Goal: Task Accomplishment & Management: Complete application form

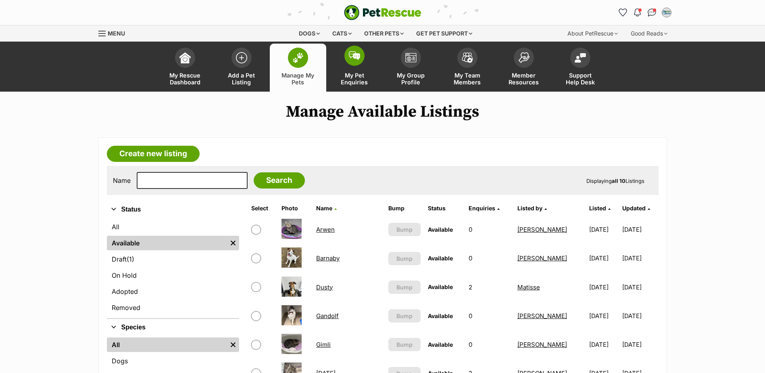
click at [366, 74] on span "My Pet Enquiries" at bounding box center [355, 79] width 36 height 14
click at [350, 75] on span "My Pet Enquiries" at bounding box center [355, 79] width 36 height 14
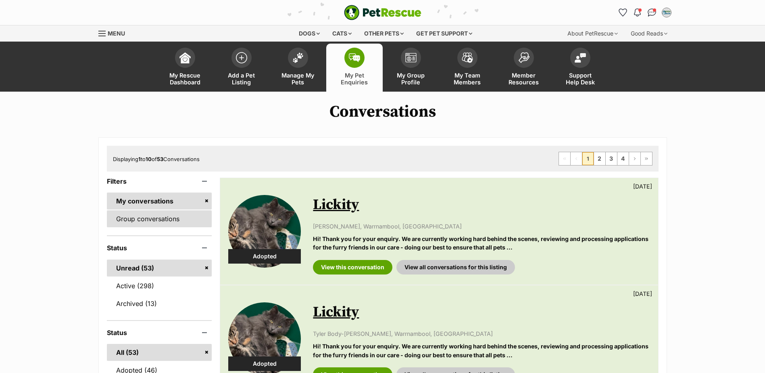
click at [141, 219] on link "Group conversations" at bounding box center [159, 218] width 105 height 17
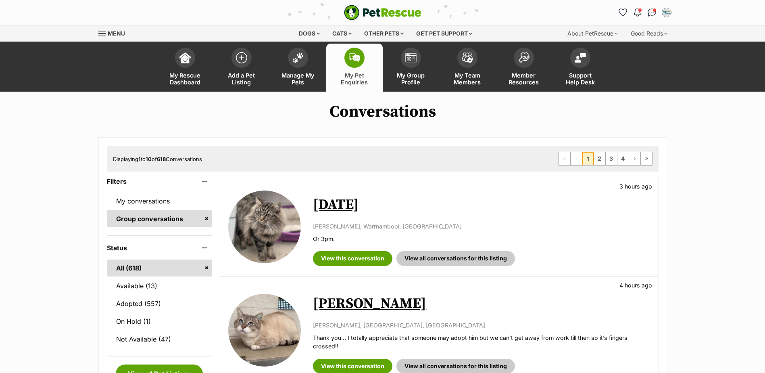
click at [322, 204] on link "Karma" at bounding box center [336, 205] width 46 height 18
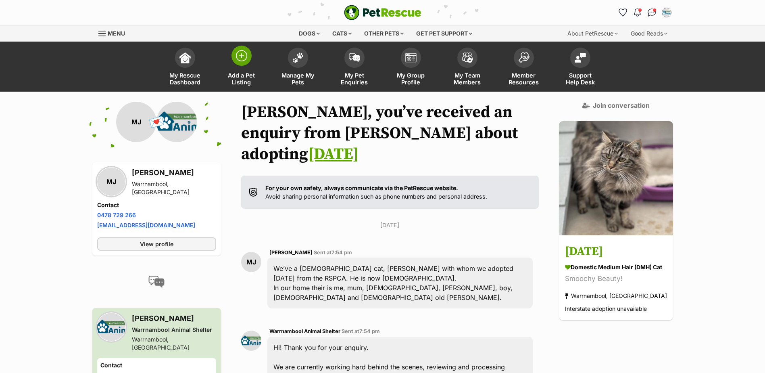
click at [233, 48] on link "Add a Pet Listing" at bounding box center [241, 68] width 56 height 48
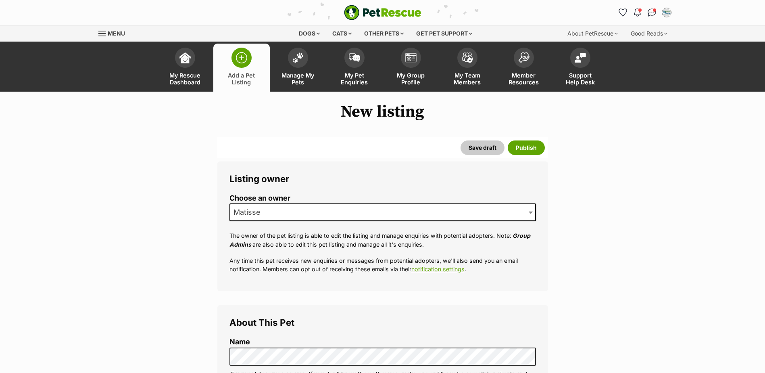
scroll to position [121, 0]
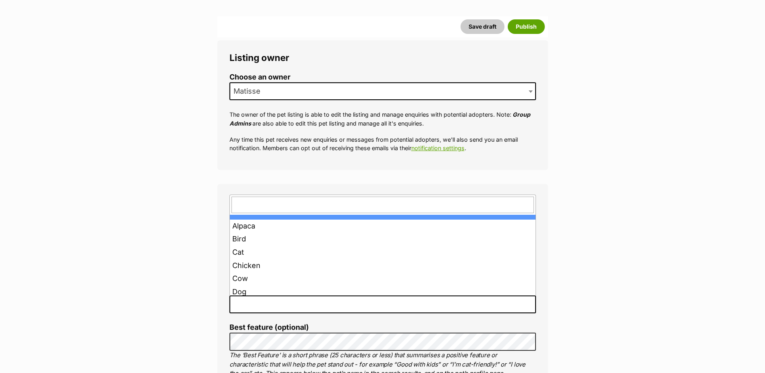
click at [284, 302] on span at bounding box center [383, 304] width 307 height 18
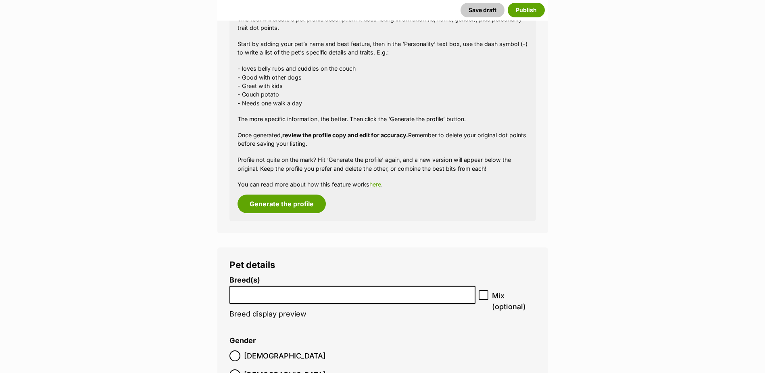
scroll to position [807, 0]
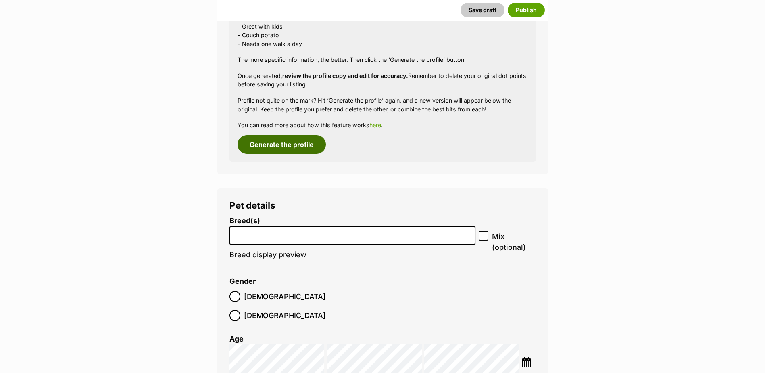
click at [292, 144] on button "Generate the profile" at bounding box center [282, 144] width 88 height 19
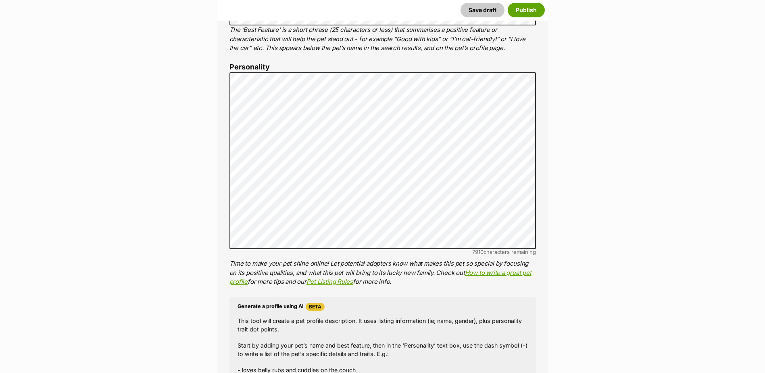
scroll to position [420, 0]
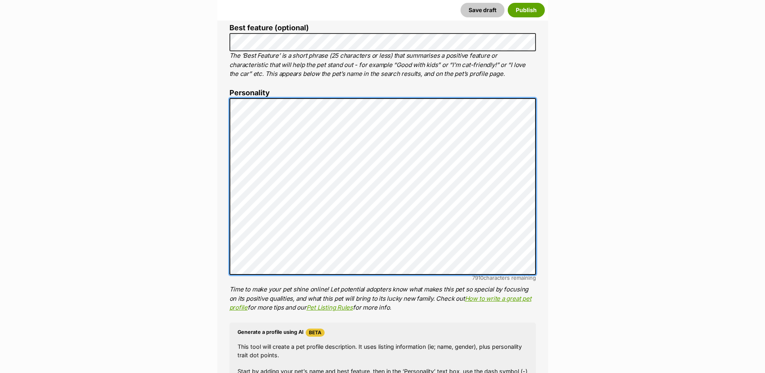
click at [230, 98] on li "Personality 7910 characters remaining Time to make your pet shine online! Let p…" at bounding box center [383, 201] width 307 height 224
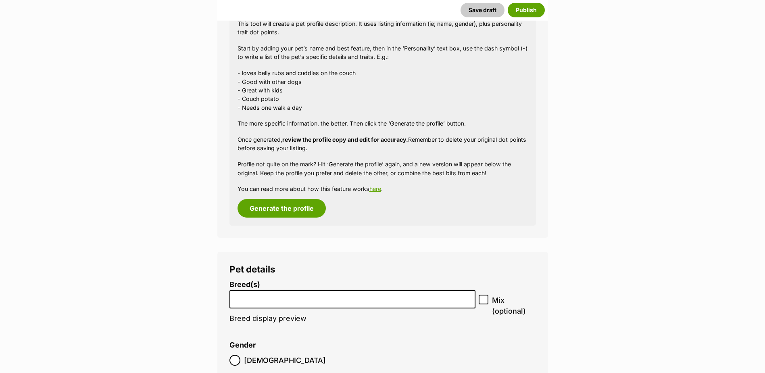
scroll to position [824, 0]
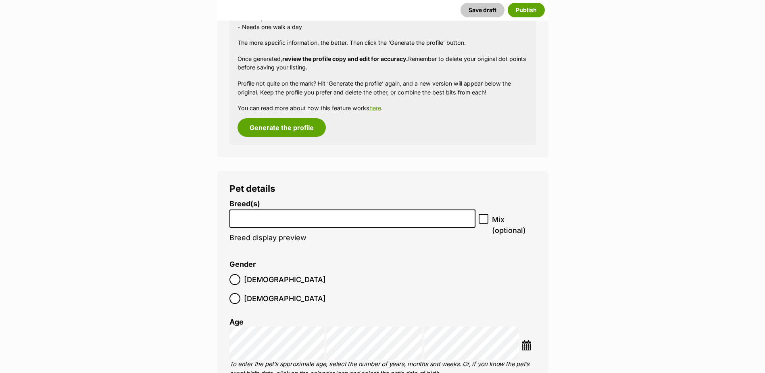
click at [312, 220] on input "search" at bounding box center [352, 216] width 241 height 8
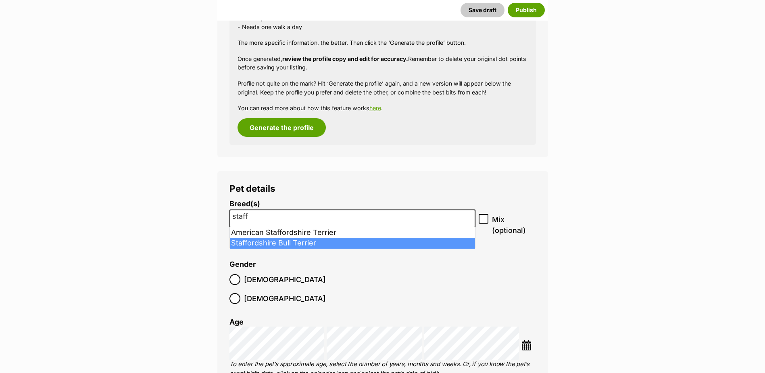
type input "staff"
select select "198"
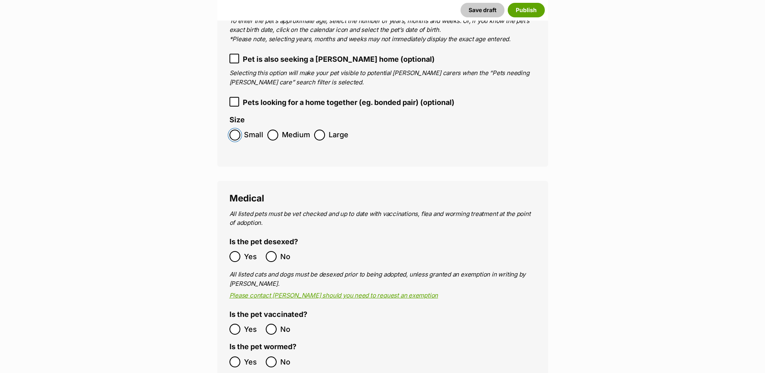
scroll to position [1187, 0]
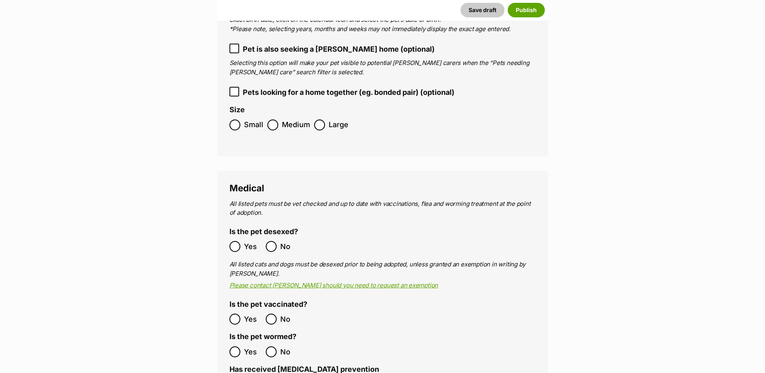
click at [237, 237] on ol "Yes No" at bounding box center [306, 246] width 153 height 19
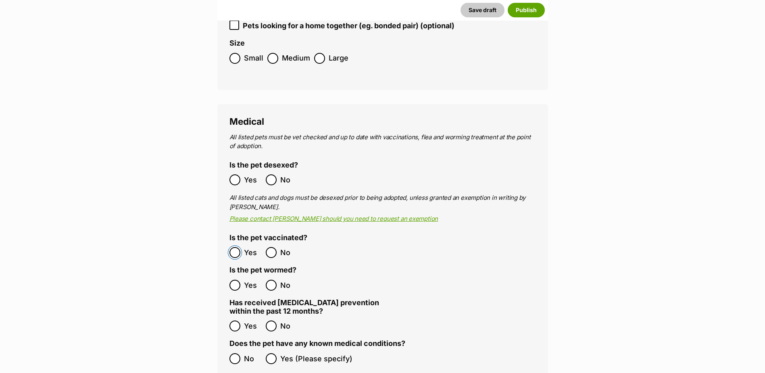
scroll to position [1268, 0]
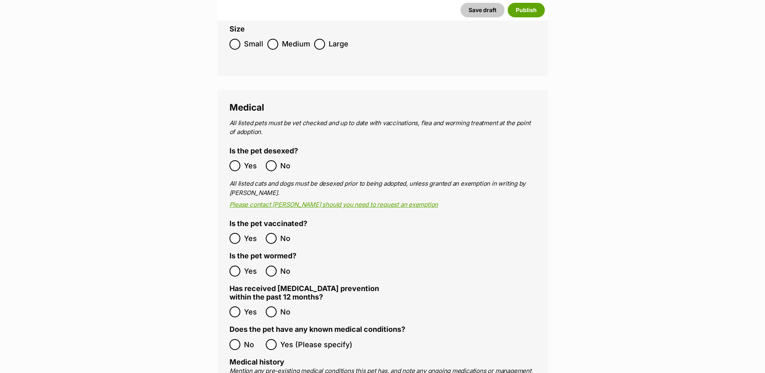
click at [241, 266] on label "Yes" at bounding box center [246, 271] width 32 height 11
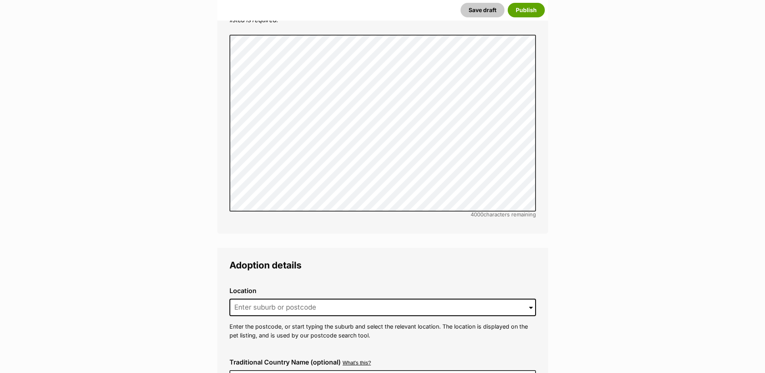
scroll to position [1833, 0]
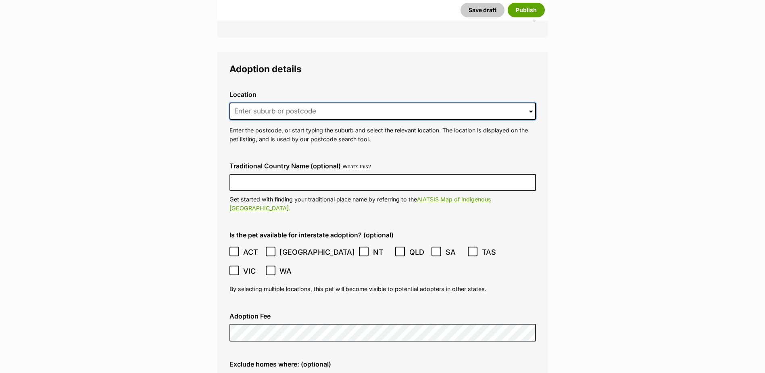
click at [292, 102] on input at bounding box center [383, 111] width 307 height 18
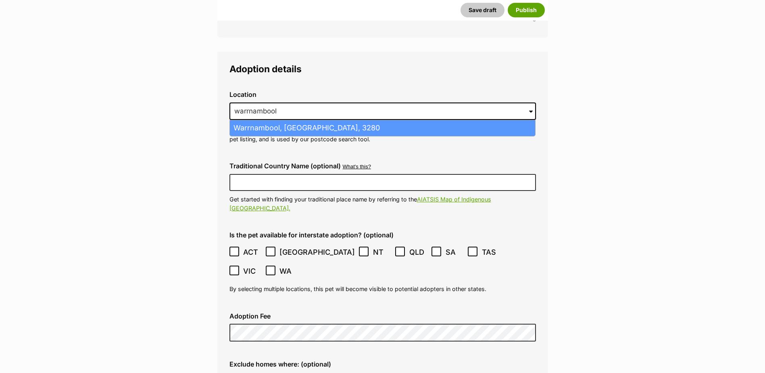
click at [307, 120] on li "Warrnambool, Victoria, 3280" at bounding box center [382, 128] width 305 height 16
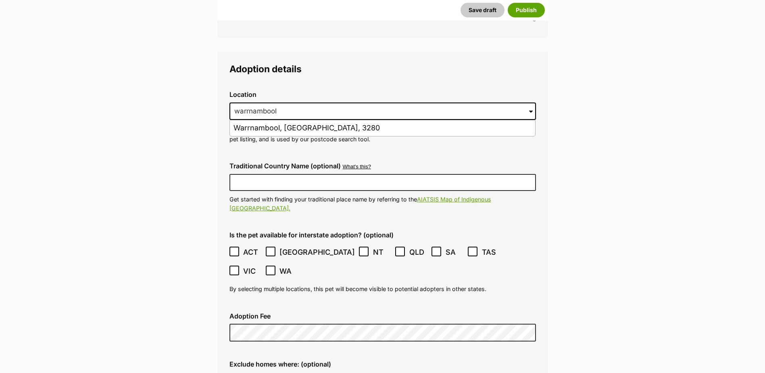
type input "Warrnambool, Victoria, 3280"
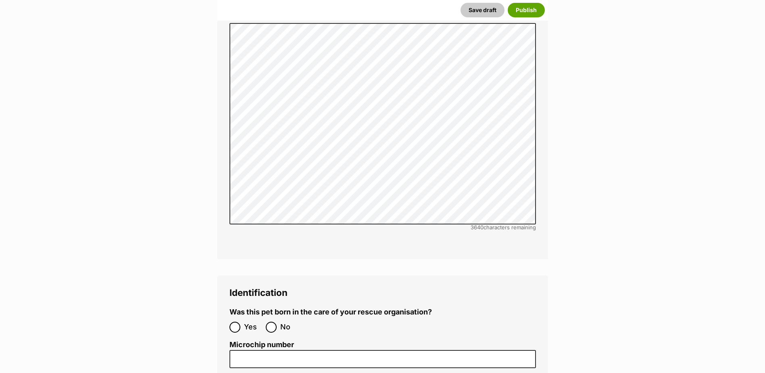
scroll to position [2438, 0]
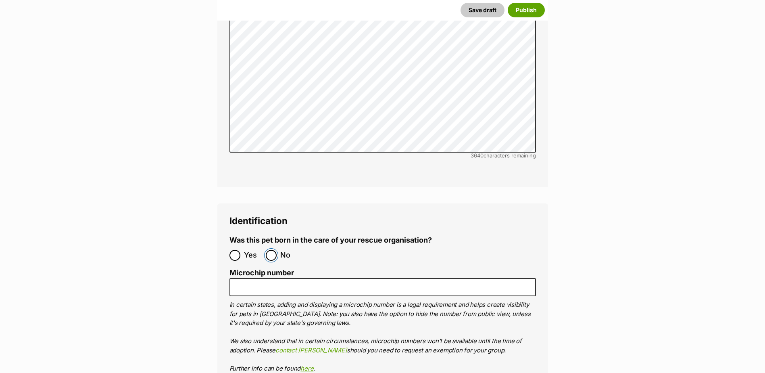
click at [274, 250] on input "No" at bounding box center [271, 255] width 11 height 11
radio input "true"
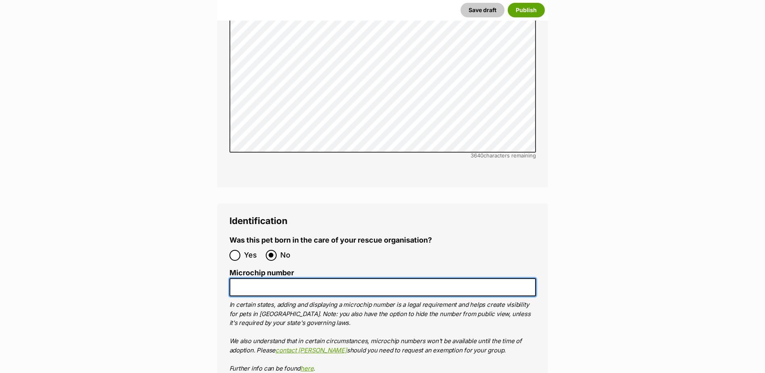
click at [292, 278] on input "Microchip number" at bounding box center [383, 287] width 307 height 18
paste input "956000017222443"
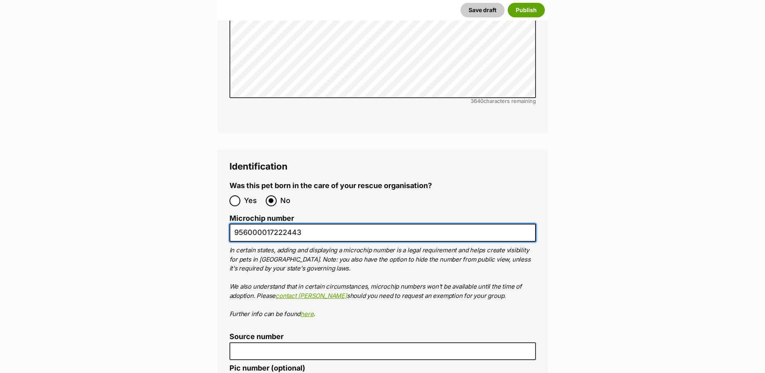
scroll to position [2559, 0]
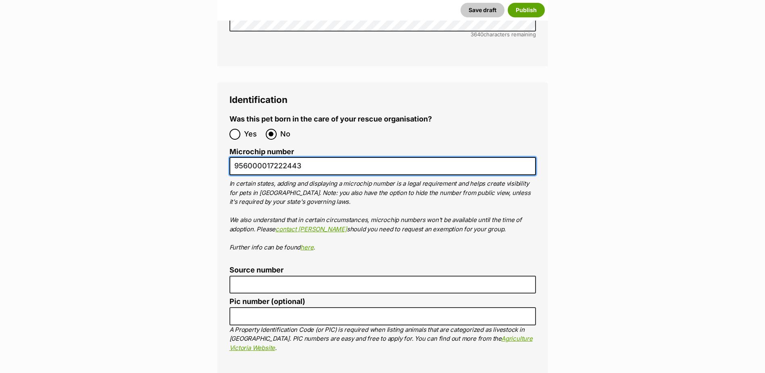
type input "956000017222443"
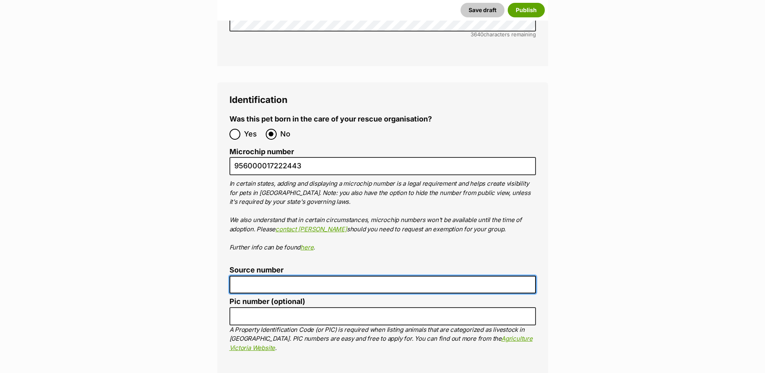
click at [275, 276] on input "Source number" at bounding box center [383, 285] width 307 height 18
type input "BR257412"
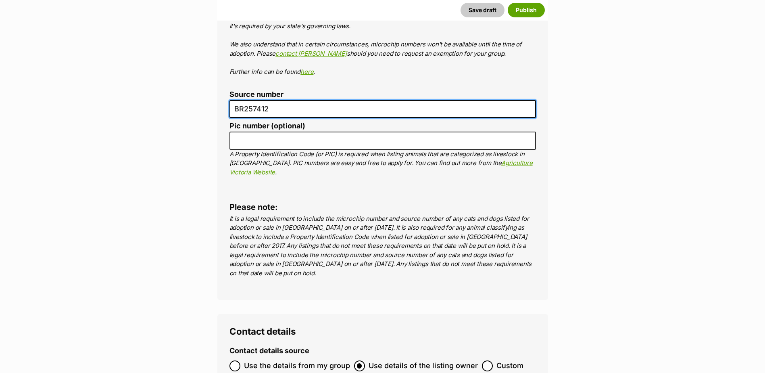
scroll to position [2801, 0]
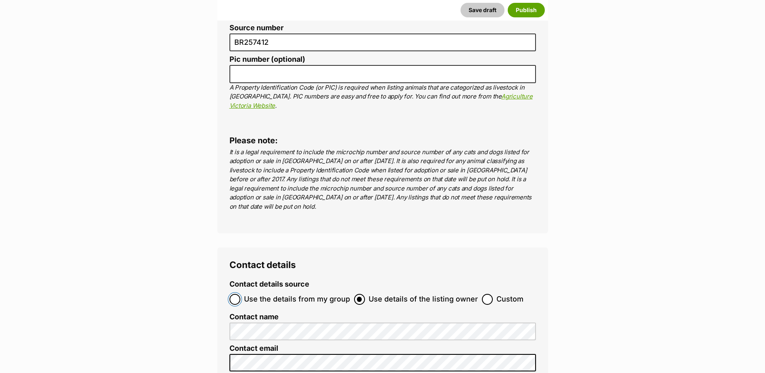
click at [235, 294] on input "Use the details from my group" at bounding box center [235, 299] width 11 height 11
radio input "true"
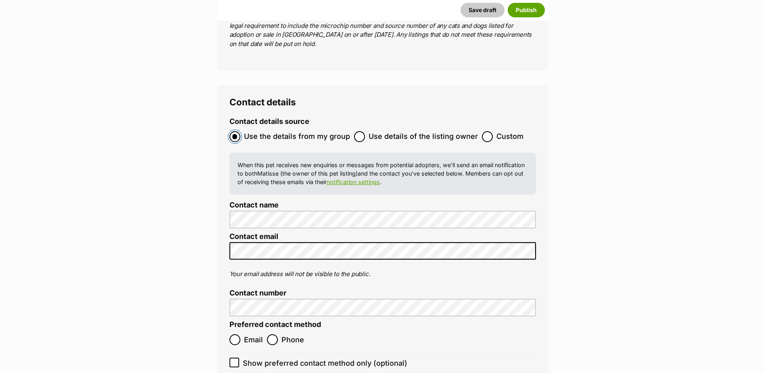
scroll to position [3003, 0]
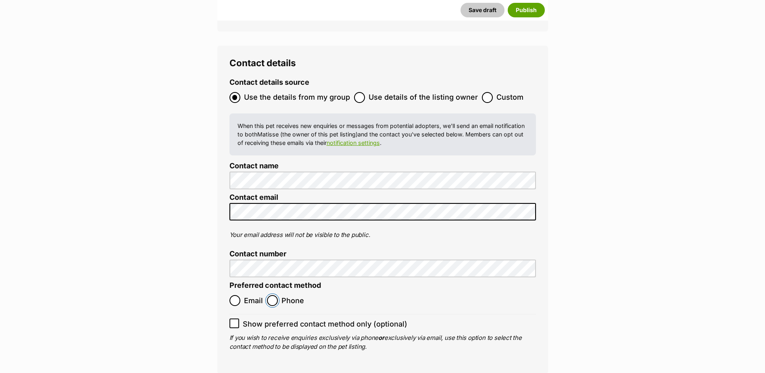
click at [268, 295] on input "Phone" at bounding box center [272, 300] width 11 height 11
radio input "true"
drag, startPoint x: 362, startPoint y: 334, endPoint x: 377, endPoint y: 181, distance: 154.0
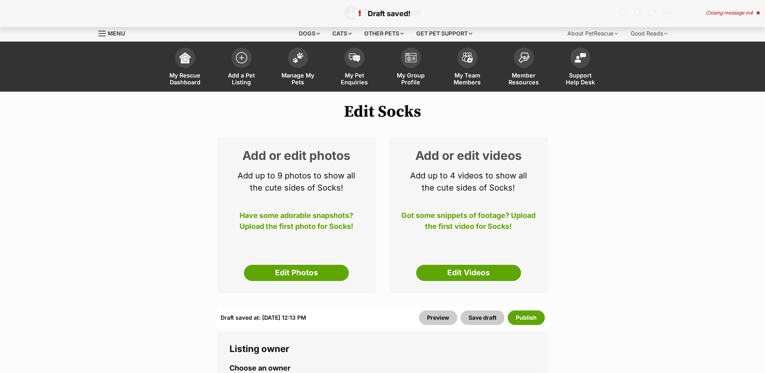
drag, startPoint x: 306, startPoint y: 272, endPoint x: 260, endPoint y: 252, distance: 50.6
click at [305, 272] on link "Edit Photos" at bounding box center [296, 273] width 105 height 16
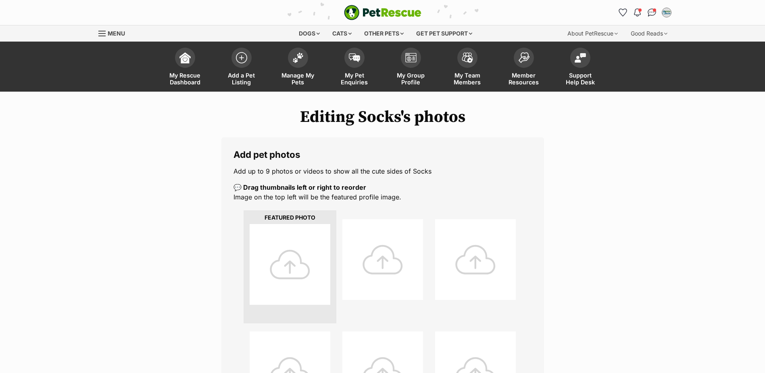
drag, startPoint x: 297, startPoint y: 242, endPoint x: 283, endPoint y: 223, distance: 23.6
click at [297, 242] on div at bounding box center [290, 264] width 81 height 81
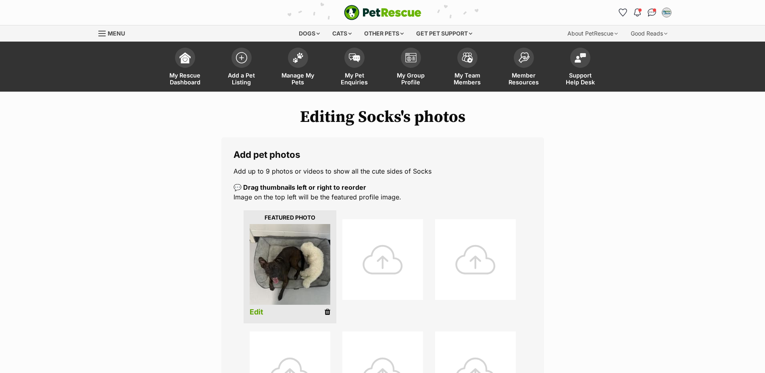
click at [388, 265] on div at bounding box center [383, 259] width 81 height 81
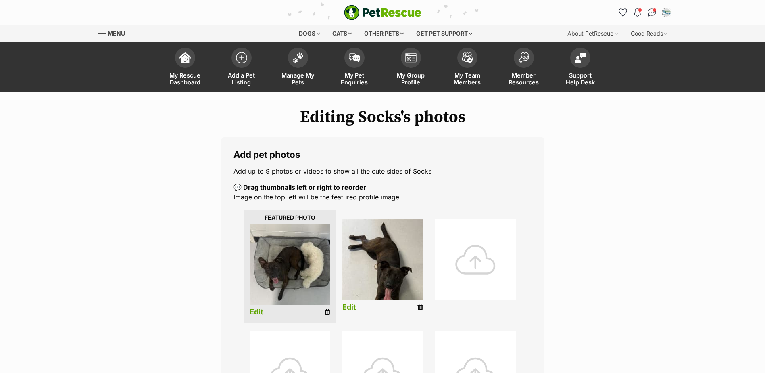
click at [471, 257] on div at bounding box center [475, 259] width 81 height 81
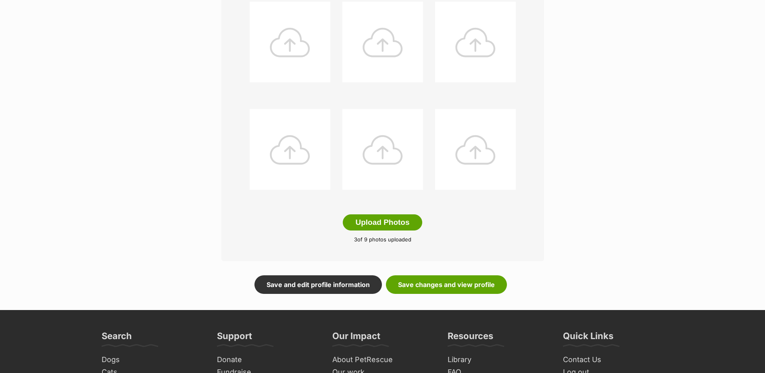
scroll to position [363, 0]
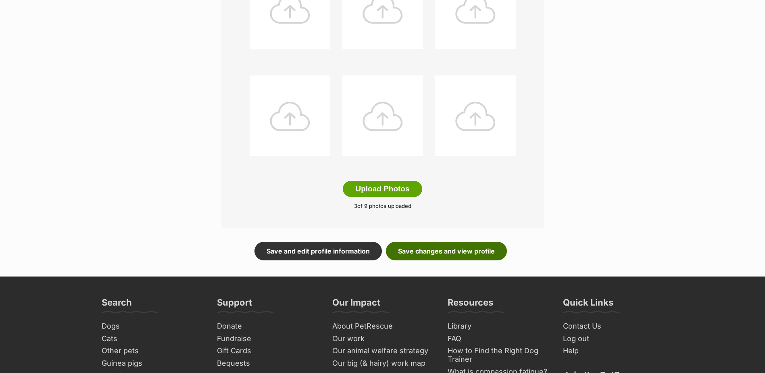
click at [446, 247] on link "Save changes and view profile" at bounding box center [446, 251] width 121 height 19
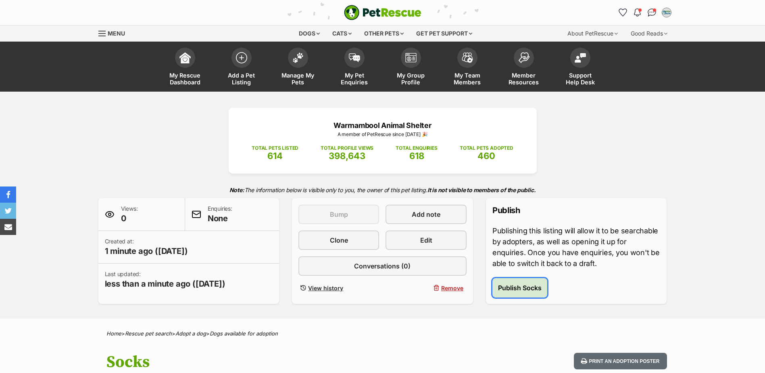
click at [523, 286] on span "Publish Socks" at bounding box center [520, 288] width 44 height 10
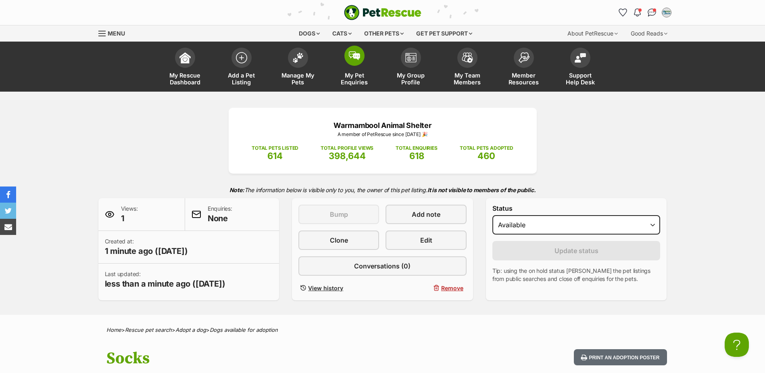
click at [349, 61] on span at bounding box center [355, 56] width 20 height 20
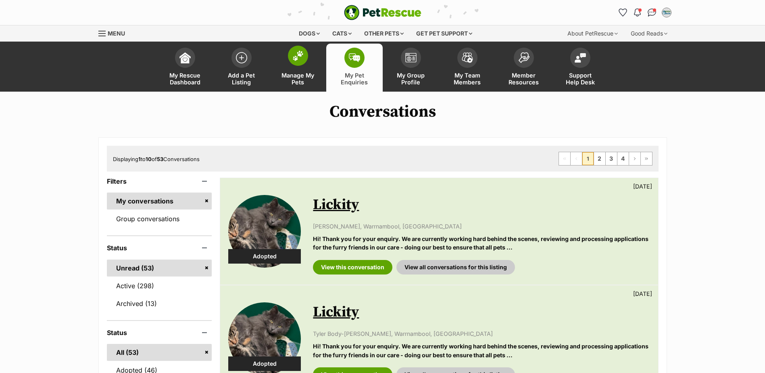
click at [297, 68] on link "Manage My Pets" at bounding box center [298, 68] width 56 height 48
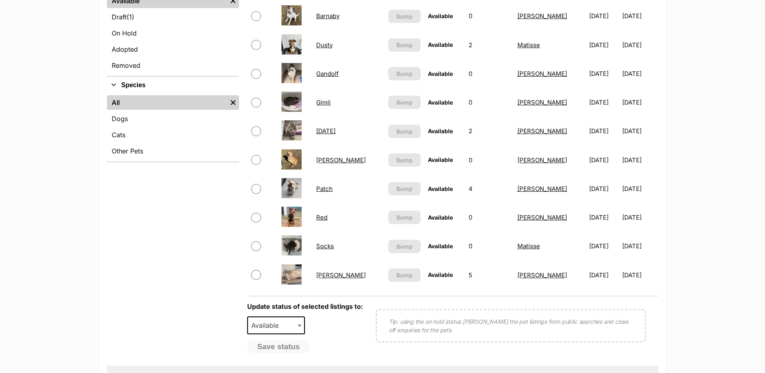
scroll to position [342, 0]
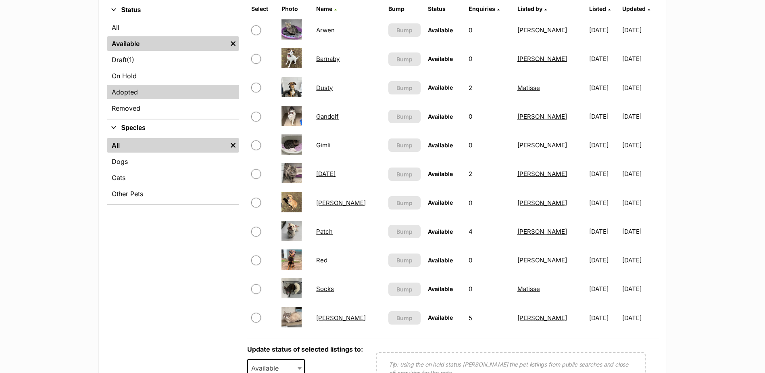
scroll to position [242, 0]
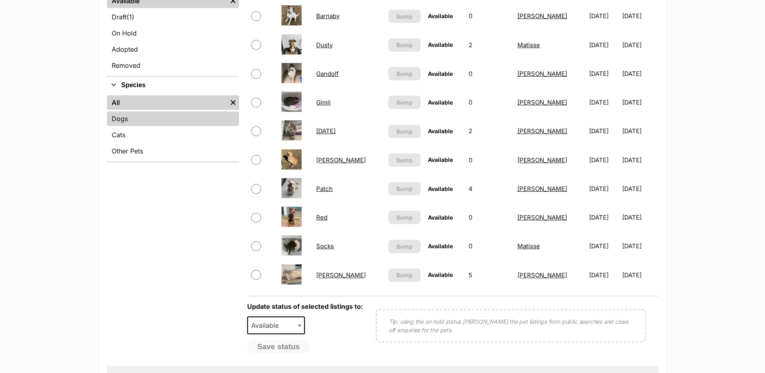
click at [155, 123] on link "Dogs" at bounding box center [173, 118] width 132 height 15
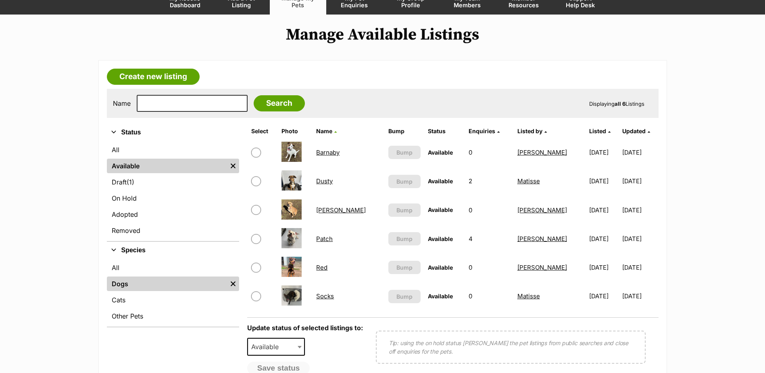
scroll to position [81, 0]
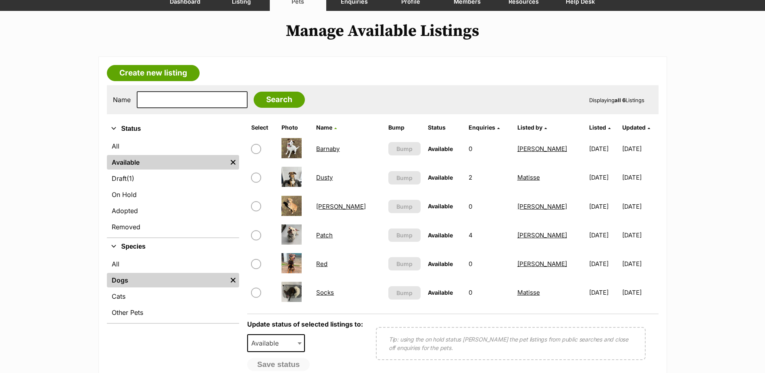
drag, startPoint x: 330, startPoint y: 178, endPoint x: 330, endPoint y: 173, distance: 4.9
click at [330, 178] on link "Dusty" at bounding box center [324, 178] width 17 height 8
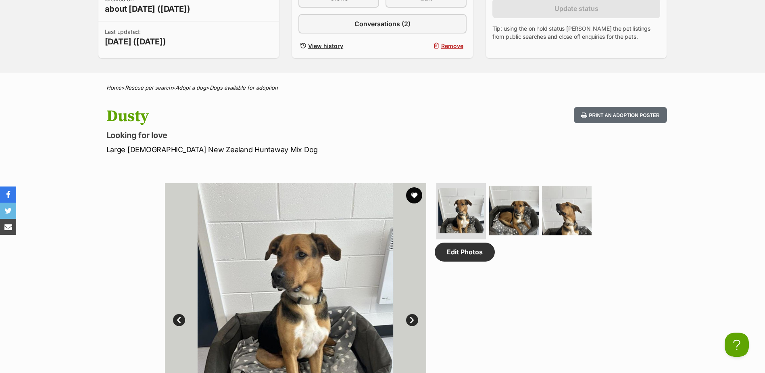
scroll to position [121, 0]
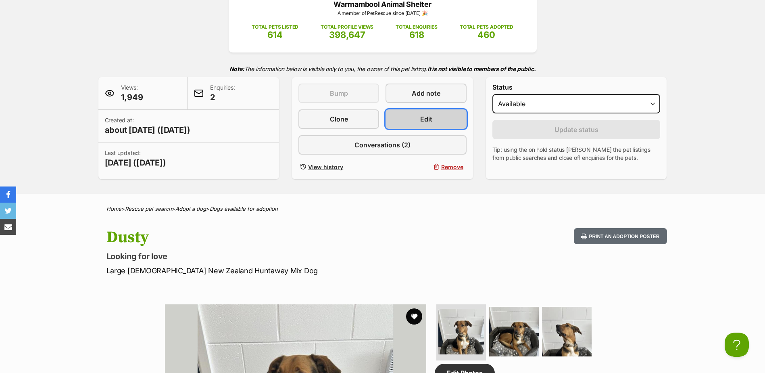
click at [411, 117] on link "Edit" at bounding box center [426, 118] width 81 height 19
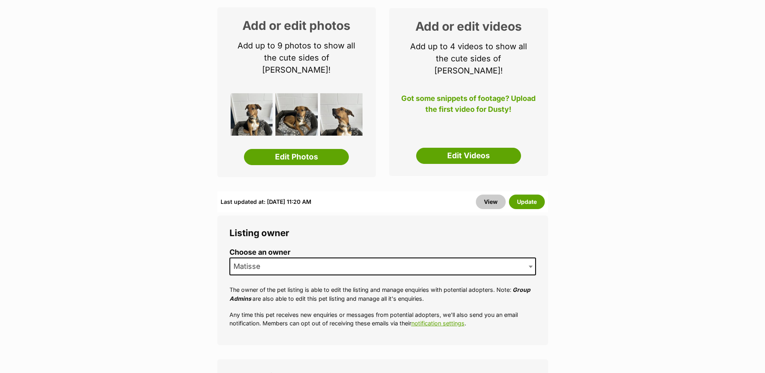
scroll to position [161, 0]
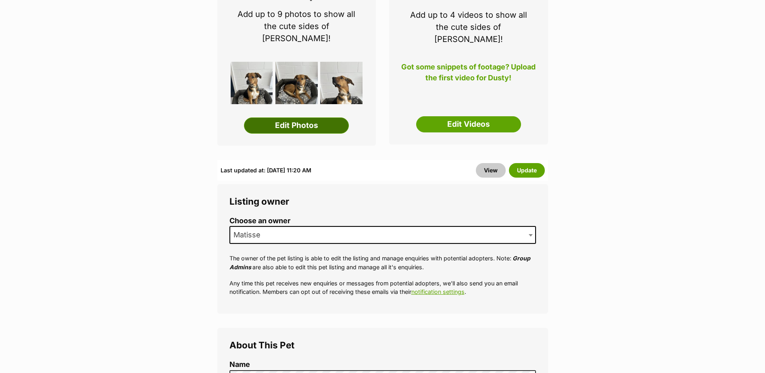
click at [314, 117] on link "Edit Photos" at bounding box center [296, 125] width 105 height 16
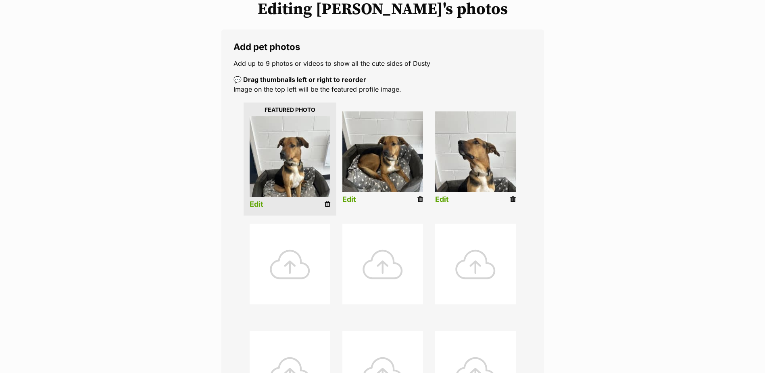
scroll to position [202, 0]
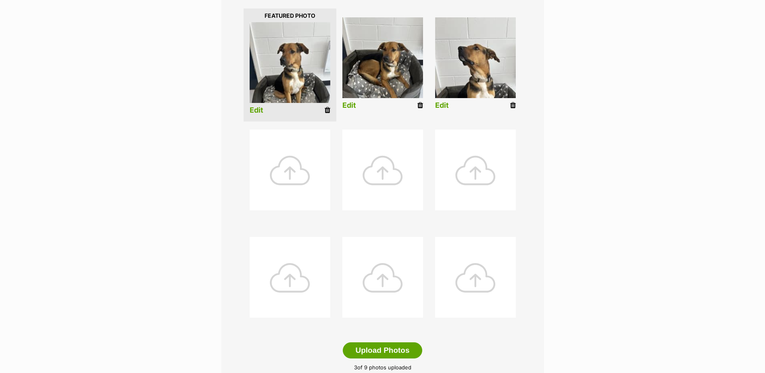
click at [299, 164] on div at bounding box center [290, 170] width 81 height 81
click at [273, 159] on div at bounding box center [290, 170] width 81 height 81
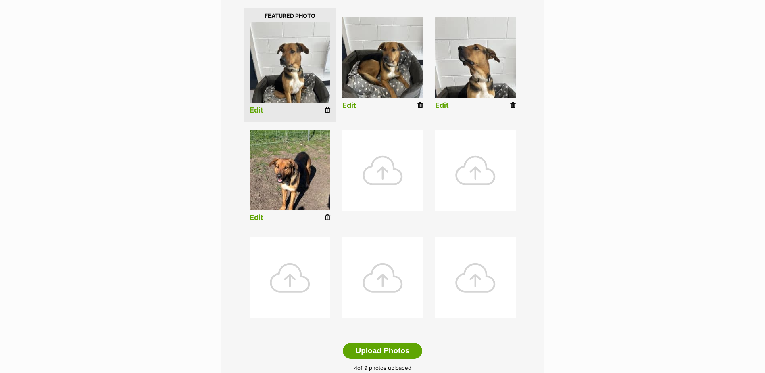
click at [362, 166] on div at bounding box center [383, 170] width 81 height 81
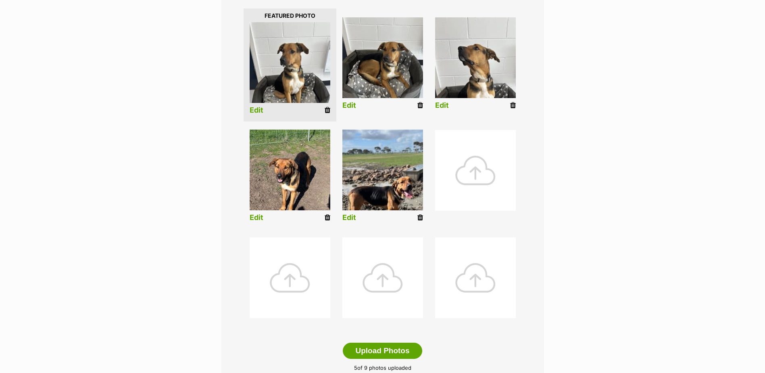
click at [487, 168] on div at bounding box center [475, 170] width 81 height 81
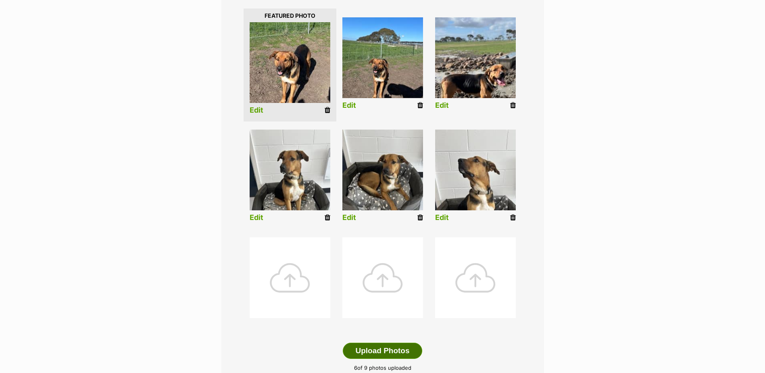
click at [395, 352] on button "Upload Photos" at bounding box center [382, 351] width 79 height 16
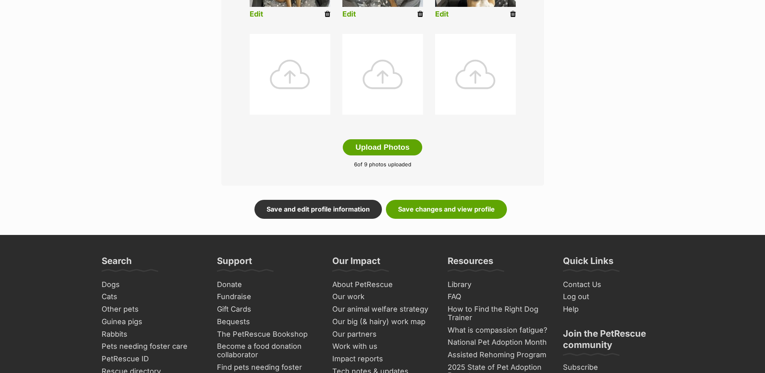
scroll to position [444, 0]
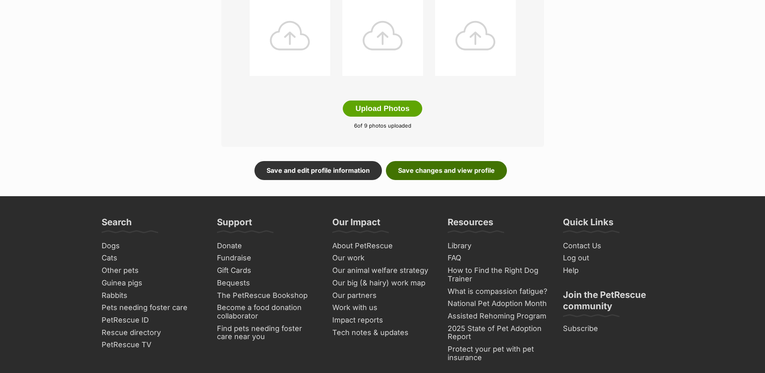
drag, startPoint x: 445, startPoint y: 175, endPoint x: 449, endPoint y: 178, distance: 4.6
click at [445, 175] on link "Save changes and view profile" at bounding box center [446, 170] width 121 height 19
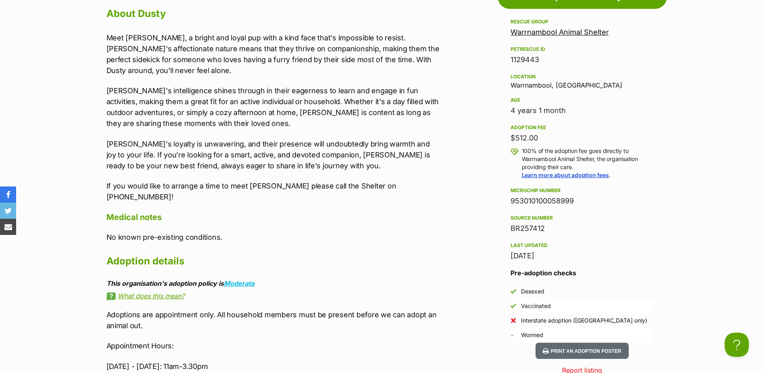
scroll to position [646, 0]
